Goal: Transaction & Acquisition: Purchase product/service

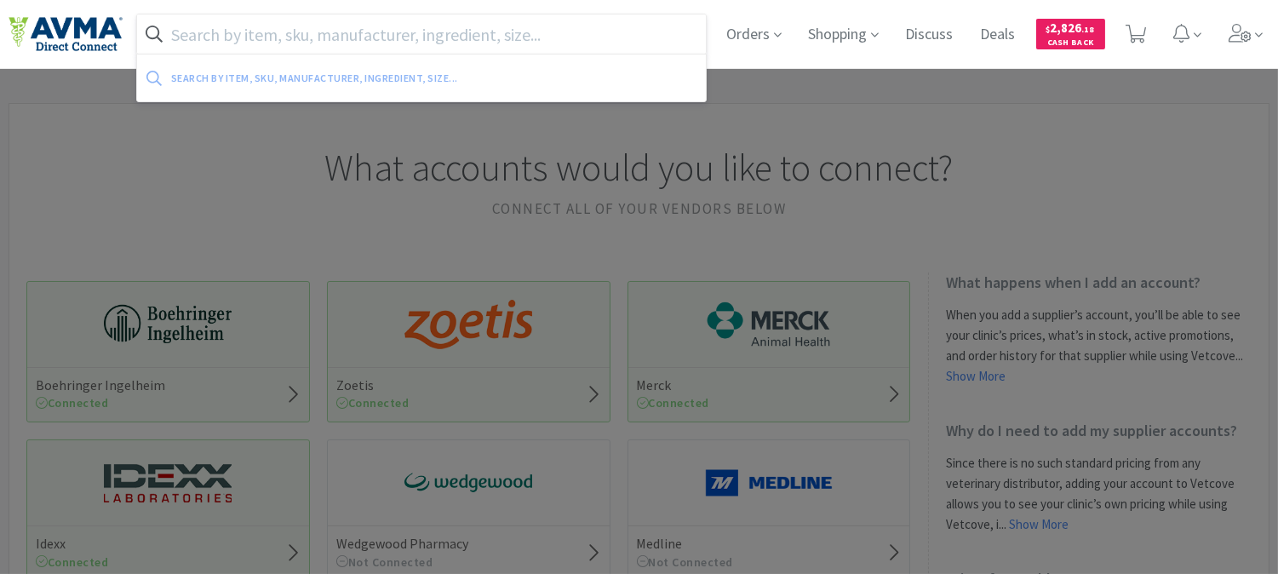
click at [566, 32] on input "text" at bounding box center [421, 33] width 569 height 39
paste input "040160"
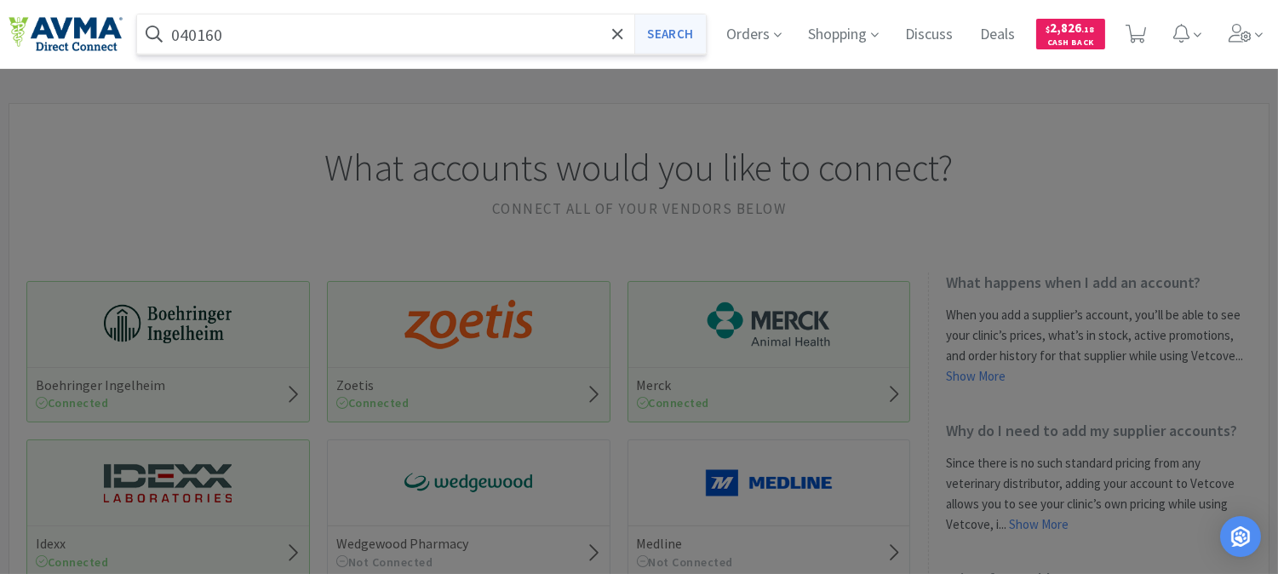
type input "040160"
click at [675, 20] on button "Search" at bounding box center [670, 33] width 71 height 39
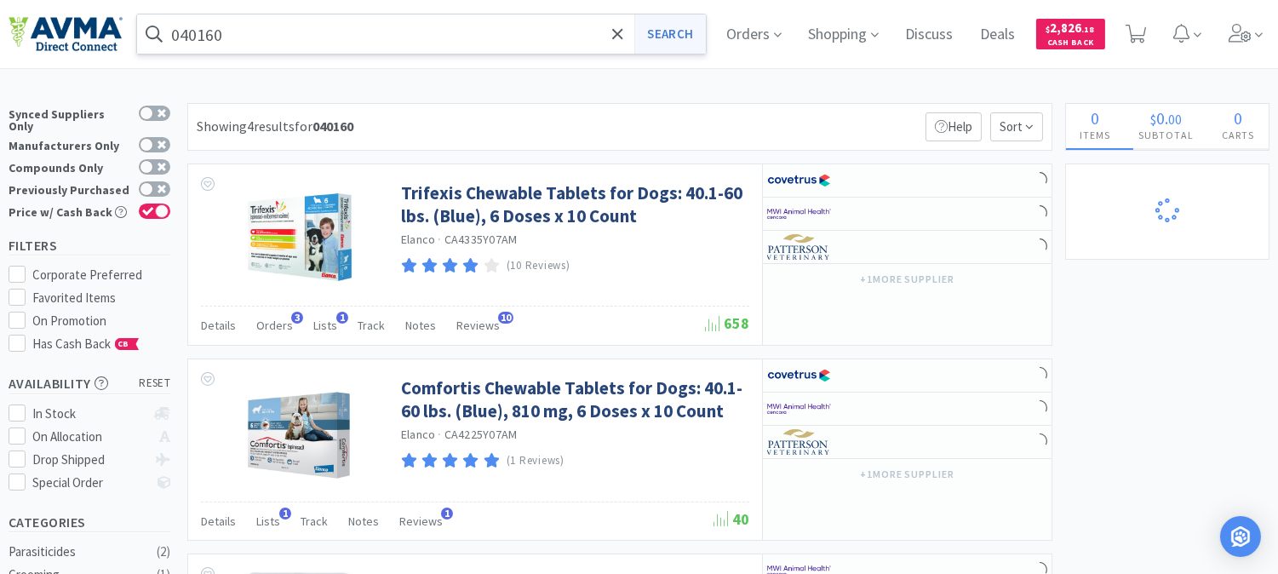
select select "2"
select select "1"
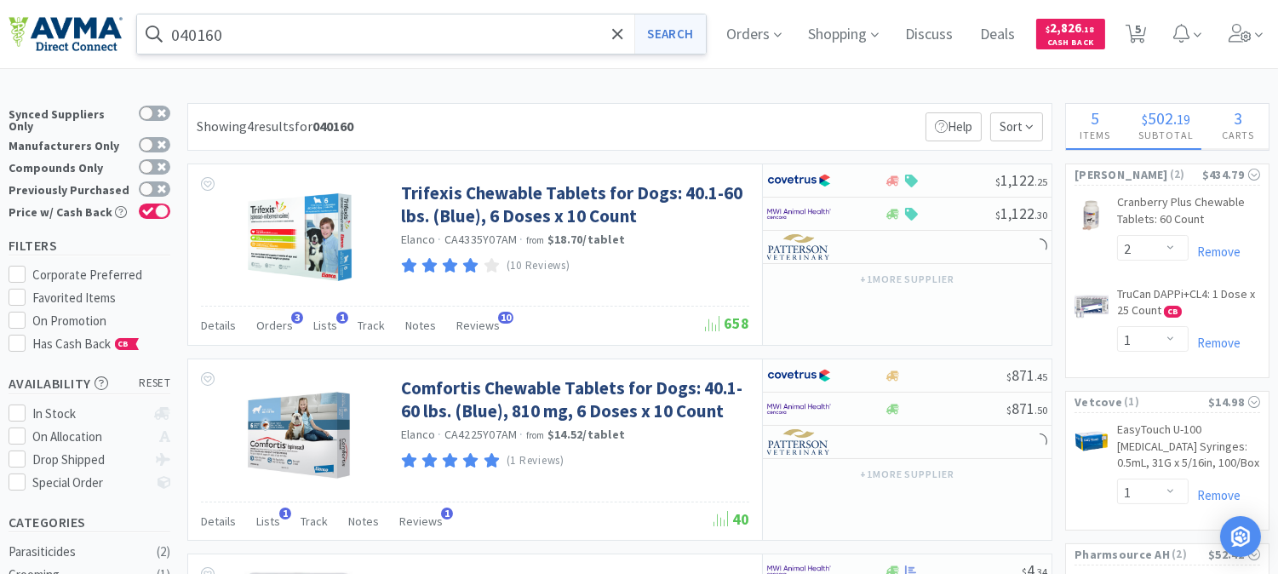
select select "1"
select select "5"
select select "1"
select select "2"
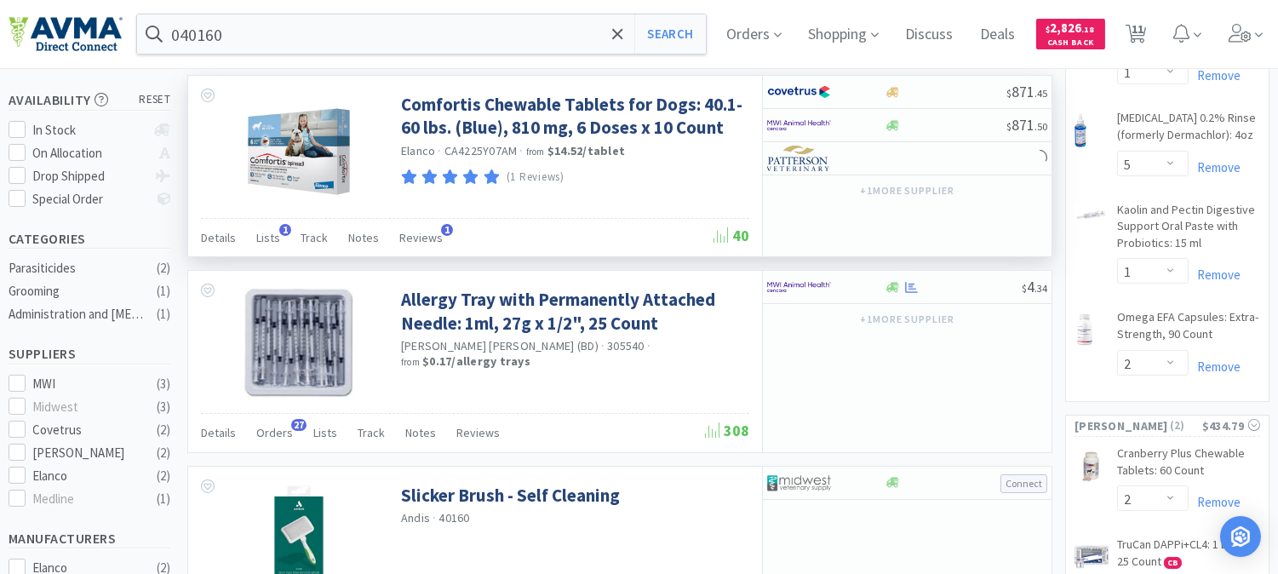
scroll to position [378, 0]
